Goal: Find specific page/section: Find specific page/section

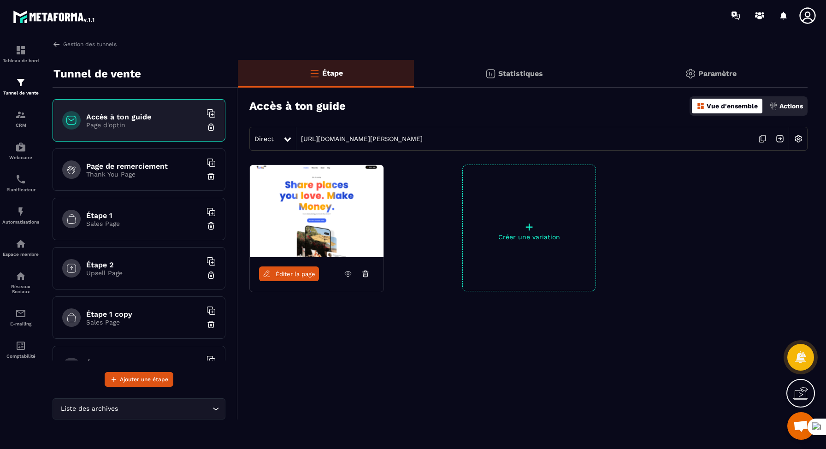
click at [800, 140] on img at bounding box center [798, 139] width 18 height 18
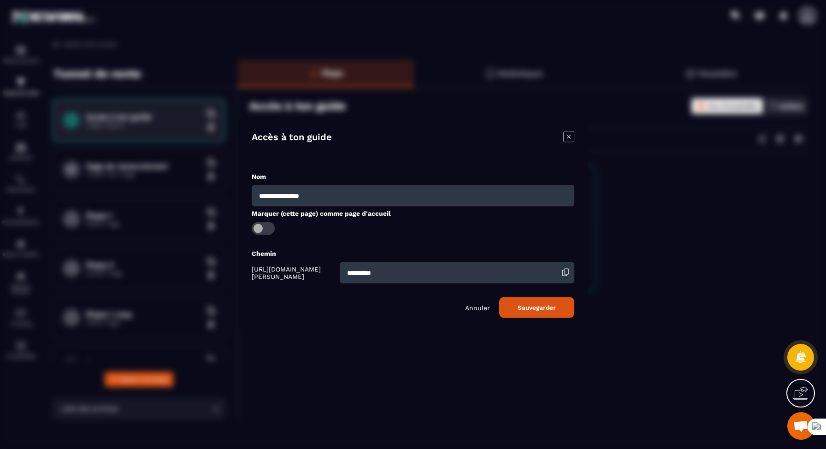
click at [473, 308] on p "Annuler" at bounding box center [477, 307] width 25 height 7
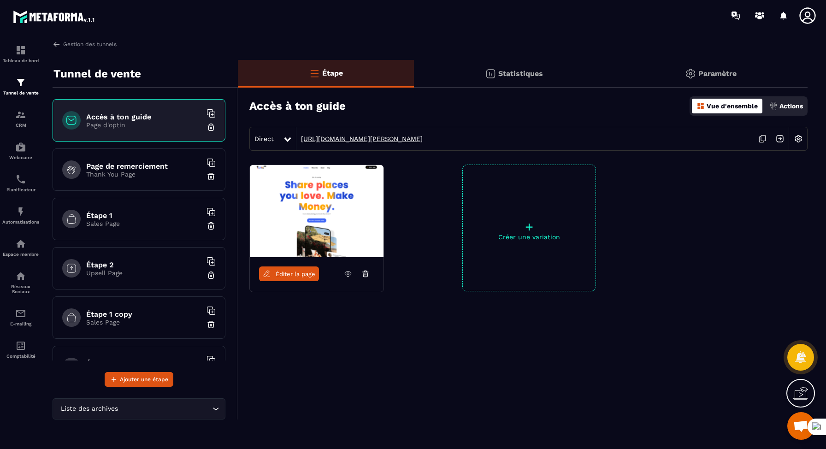
click at [395, 138] on link "[URL][DOMAIN_NAME][PERSON_NAME]" at bounding box center [359, 138] width 126 height 7
click at [407, 137] on link "[URL][DOMAIN_NAME][PERSON_NAME]" at bounding box center [359, 138] width 126 height 7
